Goal: Information Seeking & Learning: Learn about a topic

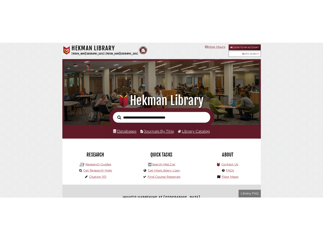
scroll to position [100, 300]
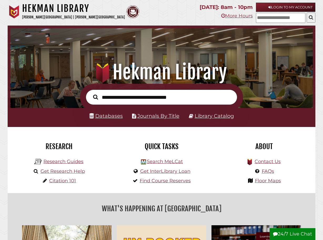
click at [282, 19] on input "text" at bounding box center [280, 18] width 49 height 10
click at [309, 18] on button at bounding box center [311, 18] width 9 height 10
click at [313, 15] on icon at bounding box center [311, 17] width 4 height 5
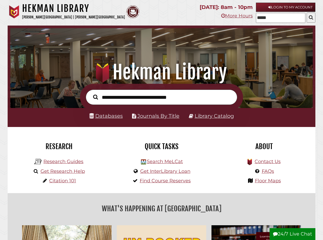
click at [313, 15] on icon at bounding box center [311, 17] width 4 height 5
click at [271, 18] on input "*****" at bounding box center [280, 18] width 49 height 10
click at [288, 18] on input "*****" at bounding box center [280, 18] width 49 height 10
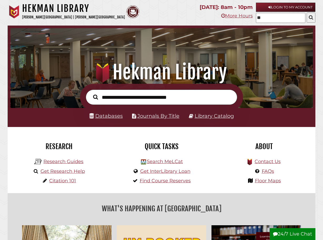
type input "*"
click at [171, 13] on div "Hekman Library Calvin University | Calvin Theological Seminary" at bounding box center [102, 13] width 189 height 20
click at [200, 12] on p "More Hours" at bounding box center [226, 16] width 53 height 8
click at [266, 16] on input "text" at bounding box center [280, 18] width 49 height 10
click at [167, 19] on div "Hekman Library Calvin University | Calvin Theological Seminary" at bounding box center [102, 13] width 189 height 20
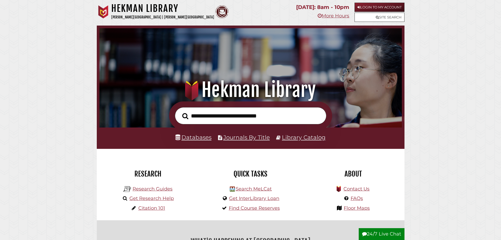
scroll to position [100, 300]
click at [383, 19] on link "Site Search" at bounding box center [380, 17] width 50 height 9
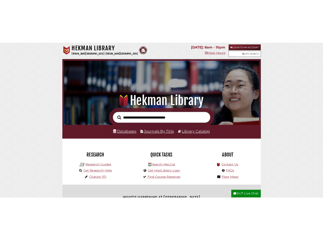
scroll to position [100, 300]
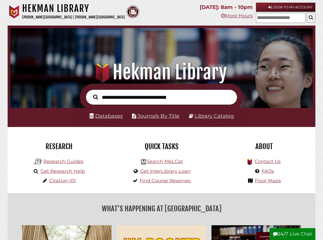
click at [281, 18] on input "text" at bounding box center [280, 18] width 49 height 10
type input "*****"
click at [310, 19] on icon at bounding box center [311, 17] width 4 height 5
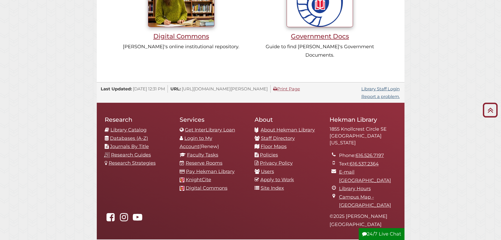
scroll to position [550, 0]
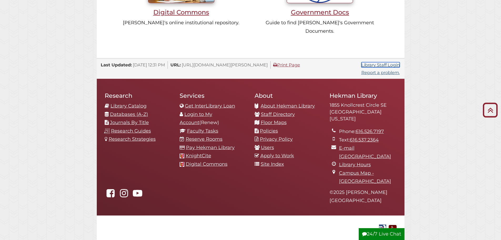
click at [323, 62] on link "Library Staff Login" at bounding box center [381, 64] width 38 height 5
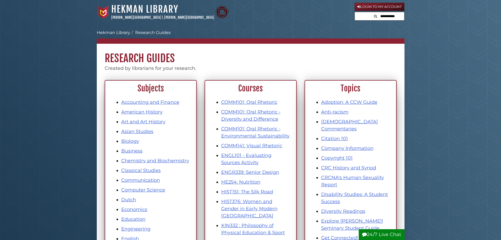
click at [323, 18] on input "text" at bounding box center [389, 16] width 32 height 8
click at [323, 28] on div "Calvin University Hekman Library Research Guides Subject, Courses, Info Researc…" at bounding box center [251, 50] width 308 height 44
click at [297, 18] on div "Hekman Library Calvin University | Calvin Theological Seminary" at bounding box center [226, 11] width 258 height 17
click at [323, 17] on input "text" at bounding box center [379, 16] width 49 height 8
click at [323, 16] on div "Hekman Library Calvin University | Calvin Theological Seminary" at bounding box center [226, 11] width 258 height 17
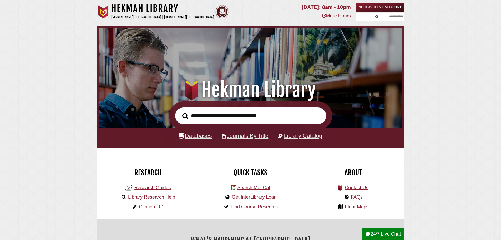
scroll to position [163, 300]
click at [381, 18] on input "text" at bounding box center [389, 17] width 30 height 8
click at [360, 16] on form at bounding box center [380, 17] width 49 height 8
click at [395, 16] on input "text" at bounding box center [389, 17] width 30 height 8
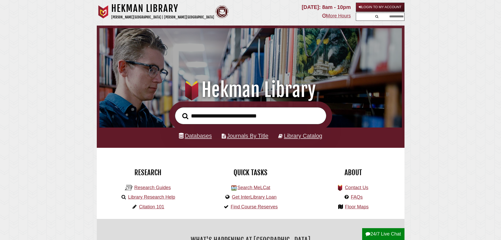
drag, startPoint x: 421, startPoint y: 31, endPoint x: 424, endPoint y: 31, distance: 3.4
click at [394, 15] on input "text" at bounding box center [389, 17] width 30 height 8
click at [394, 19] on input "text" at bounding box center [389, 17] width 30 height 8
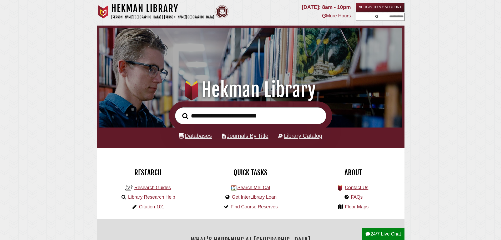
click at [395, 19] on input "text" at bounding box center [389, 17] width 30 height 8
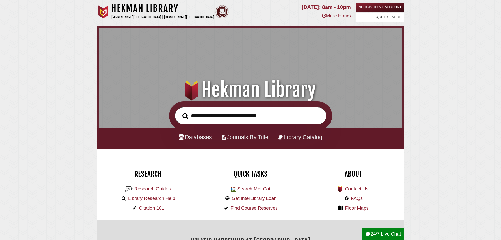
scroll to position [163, 300]
click at [393, 18] on link "Site Search" at bounding box center [380, 17] width 49 height 9
click at [350, 76] on div ".heklogo-cls-1 { fill: url(#linear-gradient); } .heklogo-cls-1, .heklogo-cls-2,…" at bounding box center [251, 64] width 308 height 76
click at [383, 18] on link "Site Search" at bounding box center [380, 17] width 49 height 9
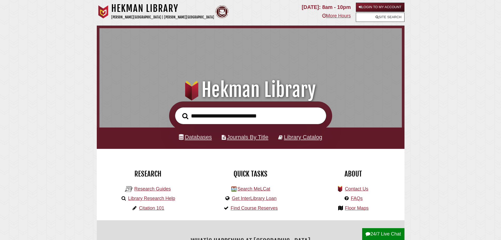
scroll to position [163, 300]
click at [386, 18] on input "text" at bounding box center [369, 18] width 49 height 10
type input "*****"
click at [403, 14] on button at bounding box center [400, 18] width 9 height 10
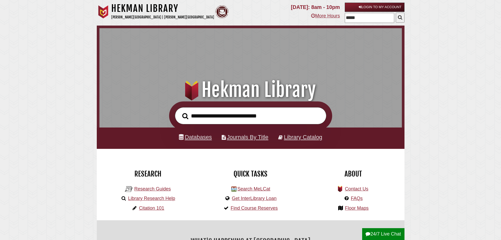
scroll to position [163, 300]
click at [356, 16] on input "*****" at bounding box center [369, 18] width 49 height 10
click at [401, 18] on icon at bounding box center [400, 17] width 4 height 5
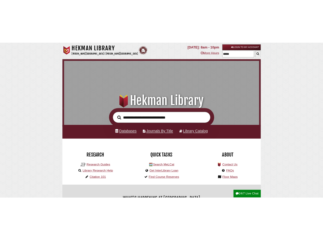
scroll to position [163, 300]
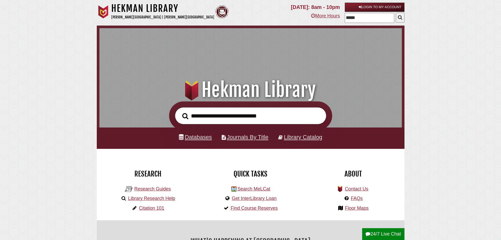
click at [356, 18] on input "*****" at bounding box center [369, 18] width 49 height 10
click at [250, 115] on input "text" at bounding box center [251, 115] width 152 height 17
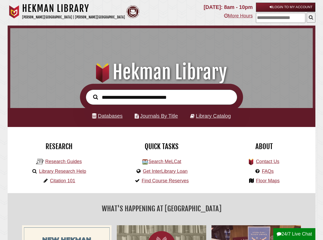
scroll to position [163, 300]
click at [290, 13] on input "text" at bounding box center [280, 18] width 49 height 10
type input "**"
click at [307, 13] on button "submit" at bounding box center [311, 18] width 9 height 10
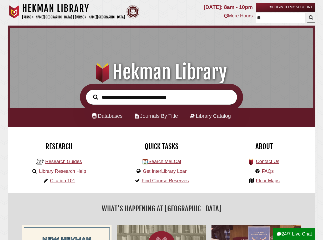
click at [267, 18] on input "**" at bounding box center [280, 18] width 49 height 10
click at [307, 13] on button "submit" at bounding box center [311, 18] width 9 height 10
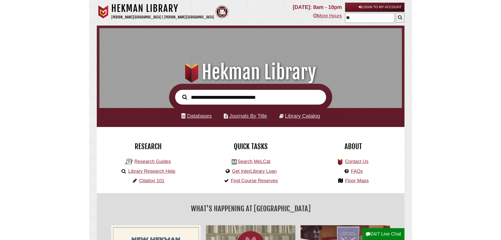
scroll to position [163, 300]
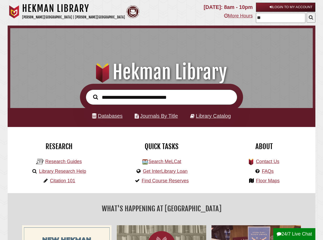
click at [264, 18] on input "**" at bounding box center [280, 18] width 49 height 10
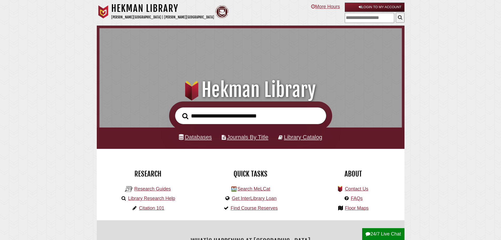
scroll to position [163, 300]
click at [348, 19] on input "text" at bounding box center [369, 18] width 49 height 10
type input "**"
click at [396, 13] on button "submit" at bounding box center [400, 18] width 9 height 10
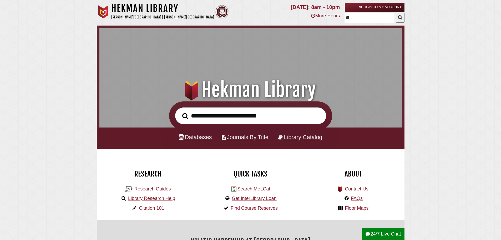
click at [346, 19] on input "**" at bounding box center [369, 18] width 49 height 10
type input "*"
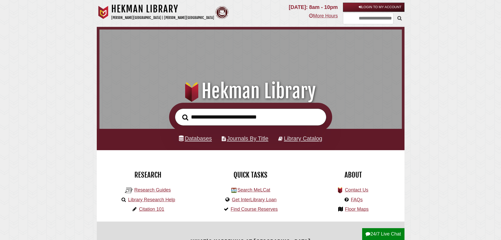
scroll to position [163, 300]
click at [374, 19] on input "text" at bounding box center [376, 19] width 57 height 12
click at [364, 21] on input "text" at bounding box center [376, 19] width 57 height 12
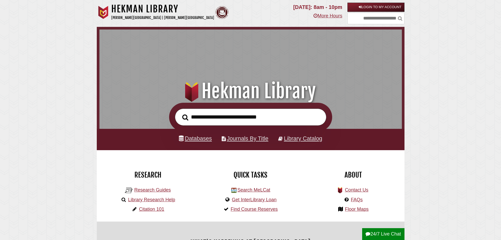
click at [368, 22] on input "text" at bounding box center [376, 19] width 57 height 12
type input "*******"
click at [399, 19] on icon at bounding box center [400, 18] width 4 height 5
click at [399, 18] on icon at bounding box center [400, 18] width 4 height 5
click at [378, 18] on input "*******" at bounding box center [376, 19] width 57 height 12
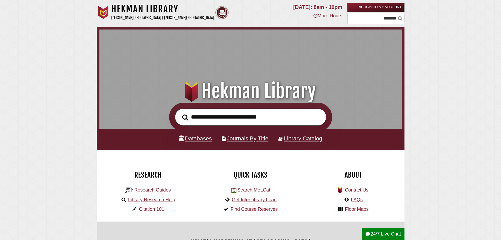
click at [400, 18] on icon at bounding box center [400, 18] width 4 height 5
click at [392, 21] on input "*******" at bounding box center [376, 19] width 57 height 12
click at [384, 22] on input "text" at bounding box center [376, 19] width 57 height 12
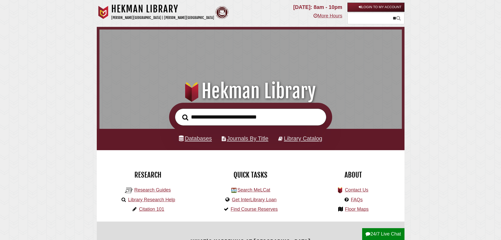
type input "**"
click at [395, 14] on button "submit" at bounding box center [399, 18] width 8 height 9
click at [397, 18] on icon "submit" at bounding box center [399, 18] width 4 height 5
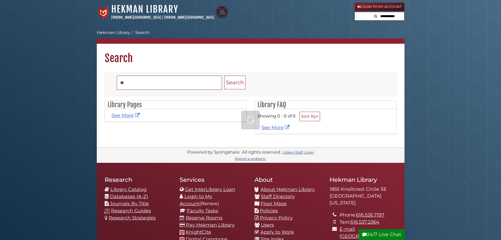
drag, startPoint x: 0, startPoint y: 0, endPoint x: 396, endPoint y: 18, distance: 396.2
click at [396, 18] on input "text" at bounding box center [389, 16] width 32 height 8
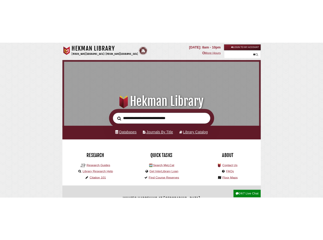
scroll to position [163, 300]
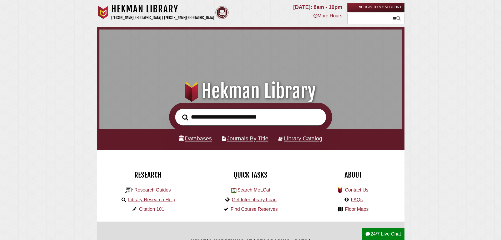
click at [392, 18] on input "**" at bounding box center [376, 19] width 57 height 12
type input "*"
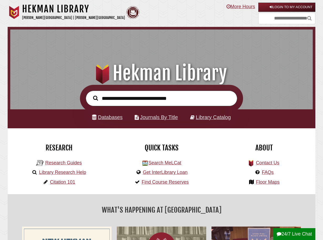
scroll to position [163, 300]
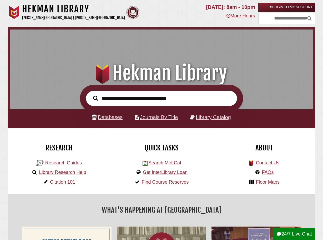
scroll to position [163, 300]
click at [258, 17] on input "text" at bounding box center [286, 19] width 57 height 12
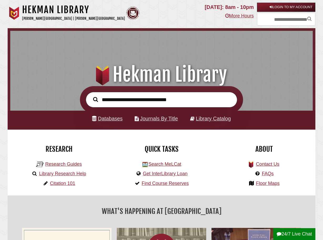
scroll to position [163, 300]
click at [72, 166] on link "Research Guides" at bounding box center [63, 163] width 37 height 5
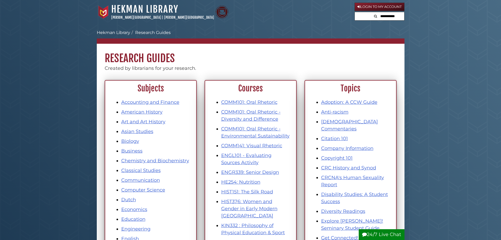
click at [323, 19] on input "text" at bounding box center [389, 16] width 32 height 8
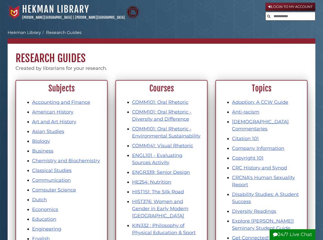
click at [293, 18] on input "text" at bounding box center [290, 16] width 49 height 8
type input "*****"
click at [266, 12] on button "Search" at bounding box center [269, 15] width 6 height 7
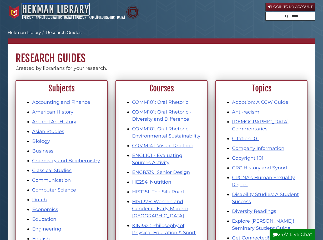
click at [34, 6] on link "Hekman Library" at bounding box center [55, 9] width 67 height 12
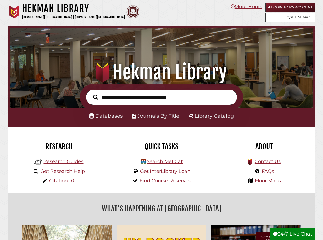
scroll to position [100, 300]
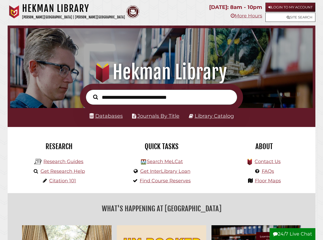
scroll to position [100, 300]
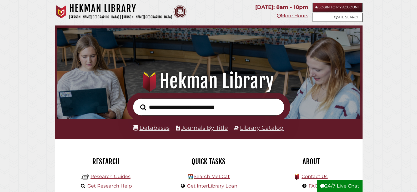
scroll to position [100, 300]
click at [323, 16] on link "Site Search" at bounding box center [338, 17] width 50 height 9
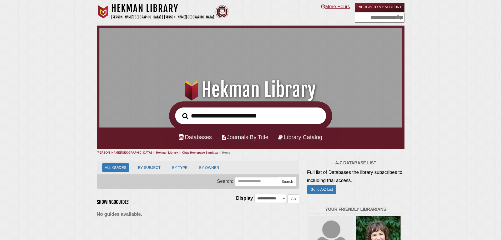
click at [393, 17] on input "text" at bounding box center [379, 18] width 49 height 10
click at [380, 18] on input "text" at bounding box center [379, 18] width 49 height 10
click at [374, 17] on input "text" at bounding box center [379, 18] width 49 height 10
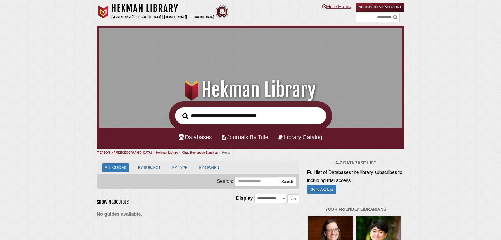
click at [391, 18] on input "text" at bounding box center [378, 17] width 44 height 9
type input "*"
click at [398, 17] on icon at bounding box center [395, 17] width 4 height 5
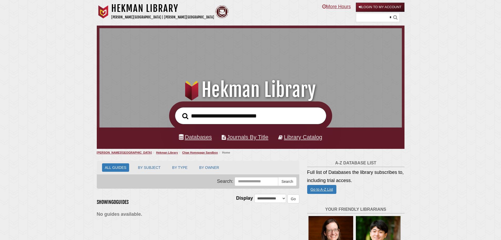
click at [394, 17] on input "*" at bounding box center [378, 17] width 44 height 9
click at [396, 18] on input "*" at bounding box center [378, 17] width 44 height 9
click at [398, 18] on icon at bounding box center [395, 17] width 4 height 5
click at [395, 18] on input "*" at bounding box center [378, 17] width 44 height 9
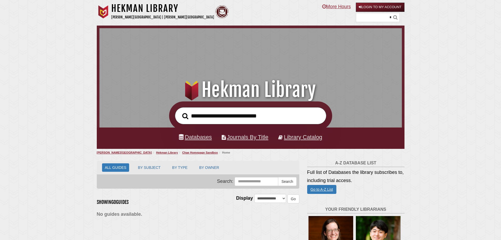
click at [397, 18] on input "*" at bounding box center [378, 17] width 44 height 9
drag, startPoint x: 394, startPoint y: 18, endPoint x: 399, endPoint y: 18, distance: 4.7
click at [395, 18] on input "*" at bounding box center [378, 17] width 44 height 9
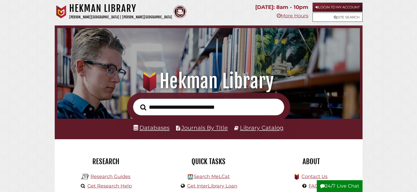
scroll to position [100, 300]
click at [326, 18] on link "Site Search" at bounding box center [338, 17] width 50 height 9
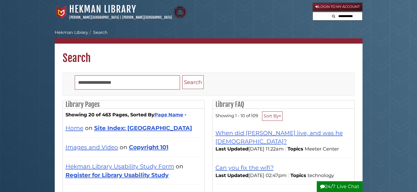
click at [332, 14] on icon "Search" at bounding box center [333, 15] width 3 height 3
click at [359, 18] on input "text" at bounding box center [347, 16] width 32 height 8
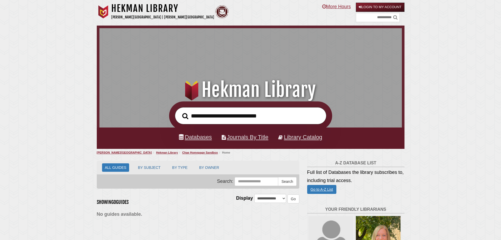
click at [382, 18] on input "text" at bounding box center [378, 17] width 44 height 9
type input "******"
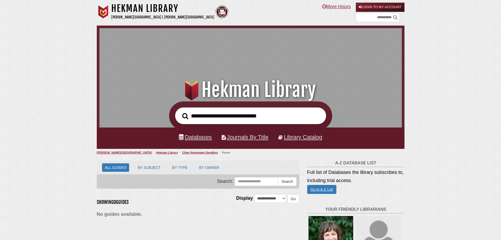
click at [382, 17] on input "text" at bounding box center [378, 17] width 44 height 9
click at [367, 23] on nav "Hekman Library Calvin University | Calvin Theological Seminary .cls-1 { fill: #…" at bounding box center [251, 13] width 308 height 26
drag, startPoint x: 372, startPoint y: 18, endPoint x: 384, endPoint y: 20, distance: 11.9
click at [372, 18] on input "text" at bounding box center [378, 17] width 44 height 9
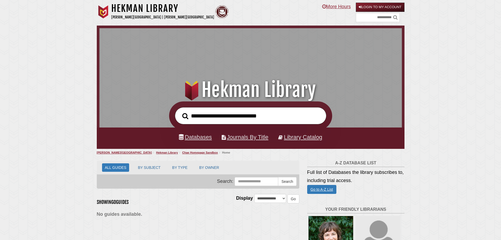
click at [376, 7] on link "Login to My Account" at bounding box center [380, 7] width 49 height 9
click at [382, 18] on input "text" at bounding box center [378, 17] width 44 height 9
drag, startPoint x: 423, startPoint y: 43, endPoint x: 419, endPoint y: 42, distance: 4.7
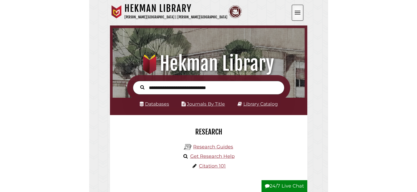
scroll to position [3, 3]
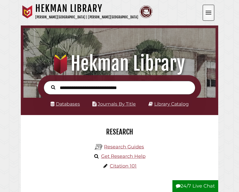
drag, startPoint x: 309, startPoint y: 69, endPoint x: 212, endPoint y: 127, distance: 113.2
click at [212, 127] on div "Research" at bounding box center [119, 131] width 189 height 19
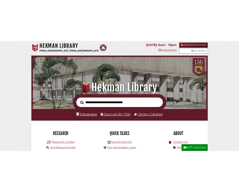
scroll to position [100, 300]
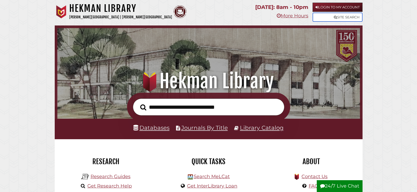
drag, startPoint x: 339, startPoint y: 10, endPoint x: 345, endPoint y: 17, distance: 9.3
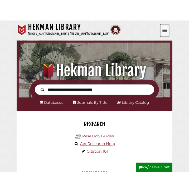
scroll to position [3, 3]
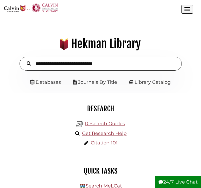
click at [193, 13] on button "Open the menu" at bounding box center [187, 9] width 12 height 9
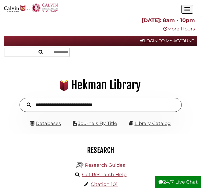
click at [193, 13] on button "Open the menu" at bounding box center [187, 9] width 12 height 9
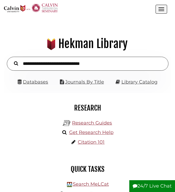
click at [165, 10] on button "Open the menu" at bounding box center [162, 9] width 12 height 9
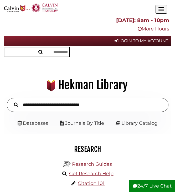
click at [161, 11] on span "Open the menu" at bounding box center [162, 11] width 6 height 1
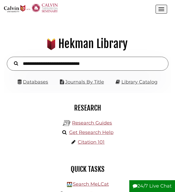
click at [161, 11] on button "Open the menu" at bounding box center [162, 9] width 12 height 9
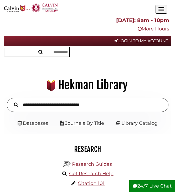
click at [167, 12] on button "Open the menu" at bounding box center [162, 9] width 12 height 9
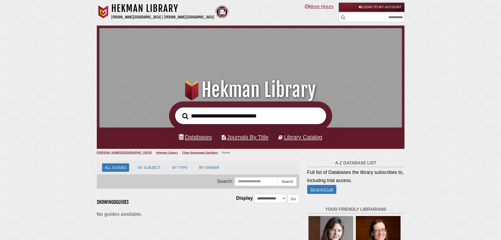
click at [352, 17] on input "text" at bounding box center [372, 17] width 66 height 9
type input "***"
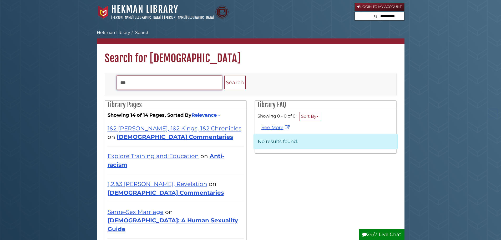
click at [168, 89] on input "***" at bounding box center [169, 83] width 105 height 14
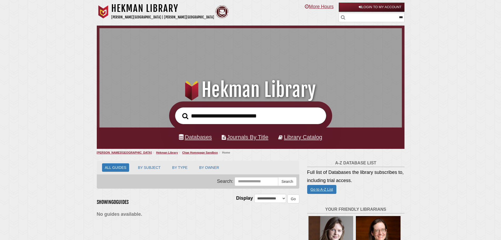
click at [403, 16] on input "***" at bounding box center [372, 17] width 66 height 9
type input "*"
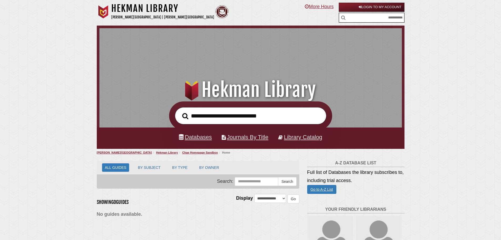
click at [356, 16] on input "text" at bounding box center [371, 17] width 65 height 9
click at [358, 21] on input "text" at bounding box center [371, 17] width 65 height 9
click at [355, 15] on input "text" at bounding box center [371, 17] width 65 height 9
click at [295, 16] on div "Hekman Library Calvin University | Calvin Theological Seminary" at bounding box center [198, 13] width 203 height 20
drag, startPoint x: 384, startPoint y: 19, endPoint x: 397, endPoint y: 19, distance: 13.2
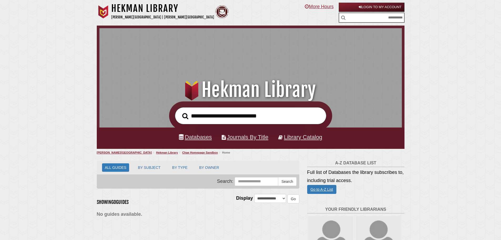
click at [384, 19] on input "text" at bounding box center [371, 17] width 65 height 9
click at [378, 18] on input "text" at bounding box center [371, 17] width 65 height 9
type input "*"
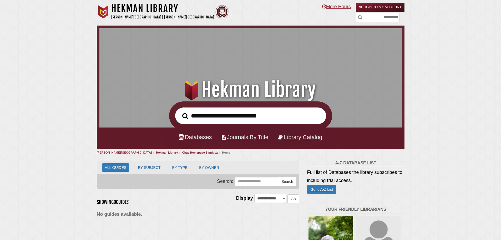
click at [364, 16] on input "text" at bounding box center [378, 17] width 44 height 9
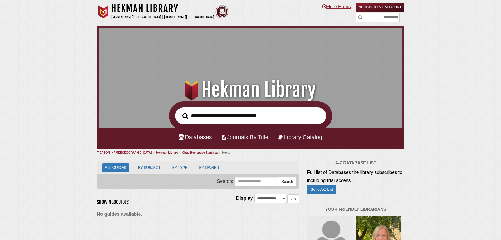
click at [396, 19] on input "text" at bounding box center [378, 17] width 44 height 9
drag, startPoint x: 398, startPoint y: 17, endPoint x: 403, endPoint y: 18, distance: 4.6
click at [398, 17] on input "text" at bounding box center [378, 17] width 44 height 9
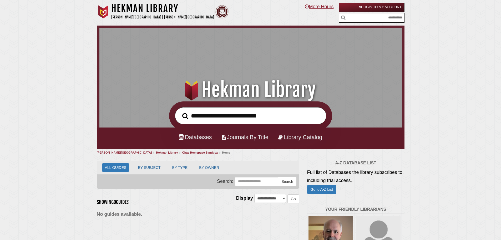
click at [356, 15] on input "text" at bounding box center [371, 17] width 65 height 9
click at [403, 19] on input "text" at bounding box center [371, 17] width 65 height 9
click at [397, 19] on input "text" at bounding box center [371, 17] width 65 height 9
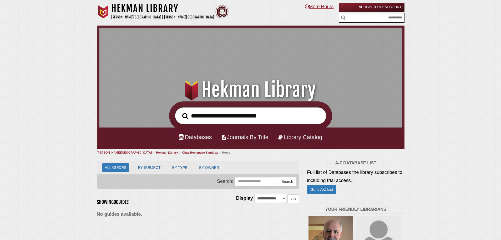
click at [397, 19] on input "text" at bounding box center [371, 17] width 65 height 9
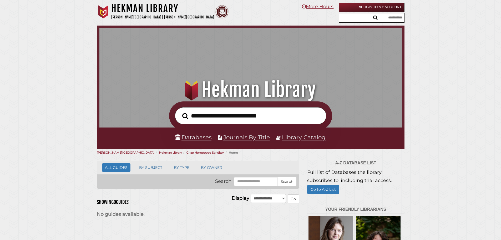
drag, startPoint x: 403, startPoint y: 19, endPoint x: 382, endPoint y: 19, distance: 21.1
click at [382, 19] on input "text" at bounding box center [371, 17] width 65 height 9
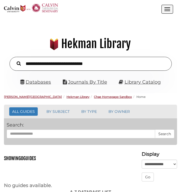
click at [160, 8] on div ".cls-1 { fill: #8c2232; } .cls-2 { fill: #f2cd14; } .cls-3 { fill: #c32032; } .…" at bounding box center [82, 9] width 157 height 12
click at [162, 8] on button "Open the menu" at bounding box center [167, 9] width 12 height 9
click at [165, 10] on button "Open the menu" at bounding box center [167, 9] width 12 height 9
click at [167, 8] on button "Open the menu" at bounding box center [167, 9] width 12 height 9
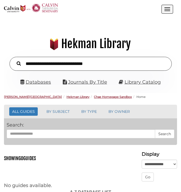
click at [167, 8] on button "Open the menu" at bounding box center [167, 9] width 12 height 9
click at [167, 9] on span "Open the menu" at bounding box center [167, 9] width 6 height 1
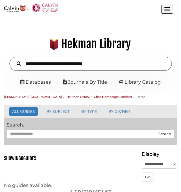
click at [167, 9] on span "Open the menu" at bounding box center [167, 9] width 6 height 1
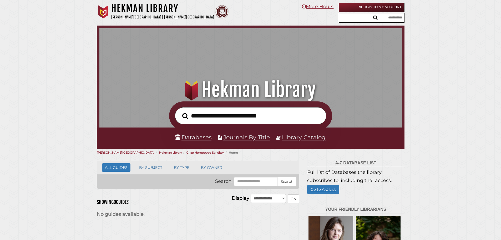
click at [391, 18] on input "text" at bounding box center [371, 17] width 65 height 9
click at [392, 16] on input "text" at bounding box center [371, 17] width 65 height 9
click at [397, 16] on input "******" at bounding box center [371, 17] width 65 height 9
click at [394, 19] on input "******" at bounding box center [371, 17] width 65 height 9
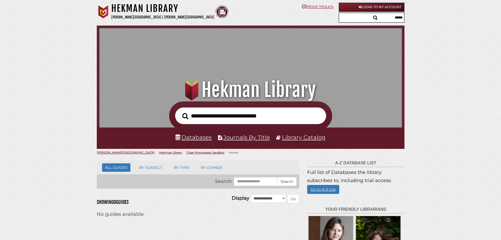
click at [400, 19] on input "******" at bounding box center [371, 17] width 65 height 9
click at [396, 22] on div "******" at bounding box center [372, 18] width 66 height 10
click at [398, 21] on input "******" at bounding box center [371, 17] width 65 height 9
click at [399, 21] on input "******" at bounding box center [371, 17] width 65 height 9
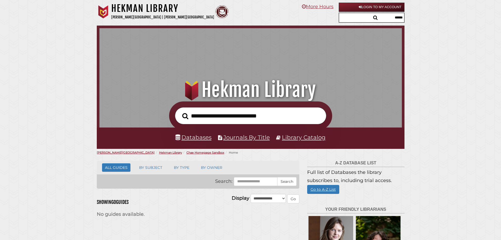
click at [402, 19] on input "******" at bounding box center [371, 17] width 65 height 9
type input "*"
drag, startPoint x: 403, startPoint y: 17, endPoint x: 409, endPoint y: 18, distance: 6.2
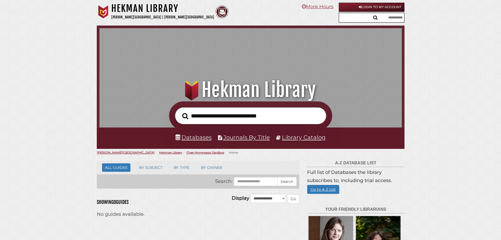
click at [403, 17] on input "text" at bounding box center [371, 17] width 65 height 9
click at [390, 19] on input "text" at bounding box center [371, 17] width 65 height 9
type input "**"
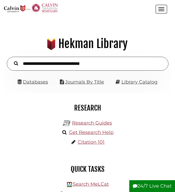
scroll to position [53, 159]
click at [157, 11] on button "Open the menu" at bounding box center [162, 9] width 12 height 9
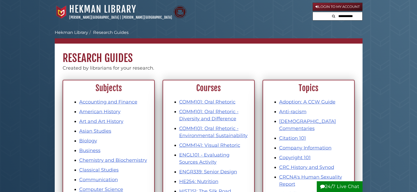
click at [175, 17] on input "text" at bounding box center [347, 16] width 32 height 8
click at [175, 18] on input "text" at bounding box center [337, 16] width 49 height 8
click at [175, 17] on input "text" at bounding box center [337, 16] width 49 height 8
click at [175, 16] on input "text" at bounding box center [337, 16] width 49 height 8
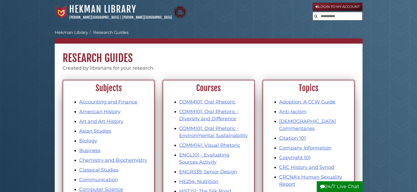
click at [175, 24] on nav "Hekman Library Calvin University | Calvin Theological Seminary Hekman Library l…" at bounding box center [209, 12] width 308 height 24
click at [346, 18] on input "text" at bounding box center [347, 16] width 32 height 8
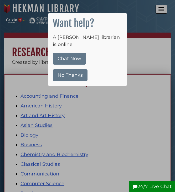
click at [137, 131] on div at bounding box center [87, 96] width 175 height 192
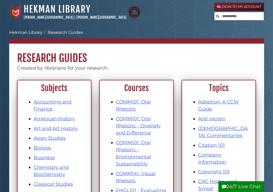
click at [241, 17] on input "text" at bounding box center [239, 16] width 49 height 8
drag, startPoint x: 200, startPoint y: 22, endPoint x: 212, endPoint y: 27, distance: 12.7
click at [200, 22] on nav "[GEOGRAPHIC_DATA] [PERSON_NAME][GEOGRAPHIC_DATA] | [PERSON_NAME][GEOGRAPHIC_DAT…" at bounding box center [136, 12] width 255 height 24
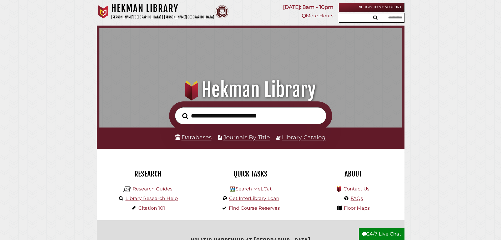
scroll to position [171, 300]
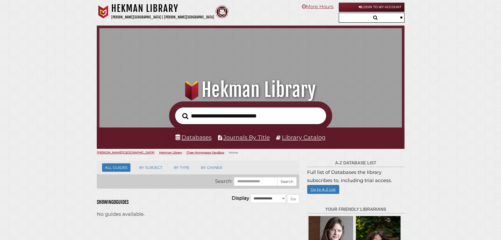
click at [396, 20] on input "**" at bounding box center [371, 17] width 65 height 9
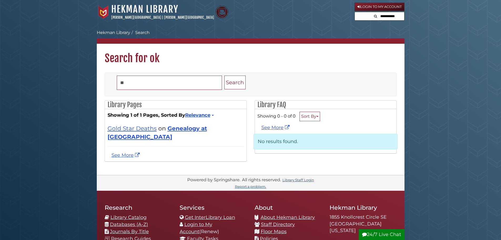
click at [391, 16] on input "text" at bounding box center [389, 16] width 32 height 8
type input "**"
click at [355, 12] on button "Search" at bounding box center [358, 15] width 6 height 7
click at [380, 16] on input "text" at bounding box center [389, 16] width 32 height 8
type input "**"
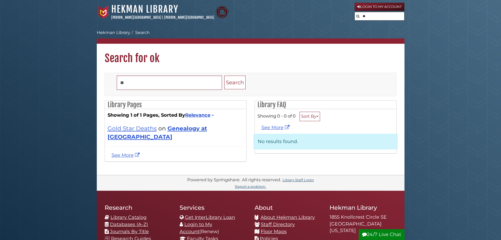
click at [357, 17] on icon "Search" at bounding box center [358, 15] width 3 height 3
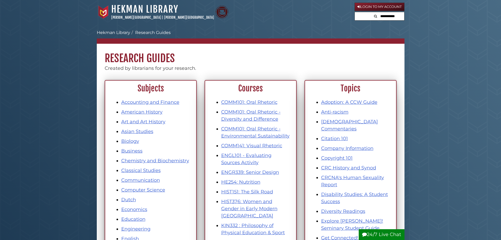
click at [394, 17] on input "text" at bounding box center [389, 16] width 32 height 8
type input "**"
click at [355, 12] on button "Search" at bounding box center [358, 15] width 6 height 7
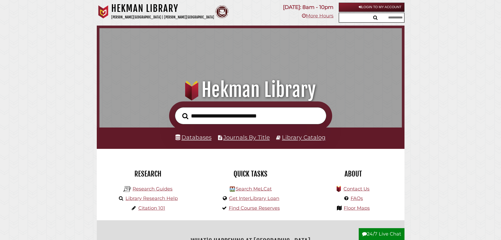
scroll to position [171, 300]
click at [388, 18] on input "text" at bounding box center [371, 17] width 65 height 9
click at [375, 18] on input "**" at bounding box center [371, 17] width 65 height 9
click at [376, 17] on input "**" at bounding box center [371, 17] width 65 height 9
click at [361, 17] on input "**" at bounding box center [371, 17] width 65 height 9
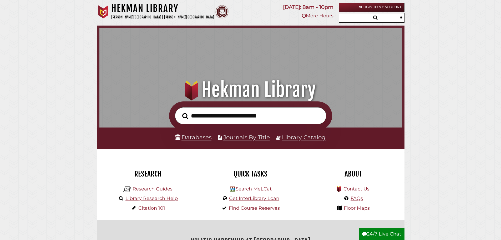
click at [377, 18] on input "**" at bounding box center [371, 17] width 65 height 9
type input "*"
click at [397, 18] on input "text" at bounding box center [371, 17] width 65 height 9
drag, startPoint x: 461, startPoint y: 24, endPoint x: 457, endPoint y: 25, distance: 4.2
